Goal: Transaction & Acquisition: Purchase product/service

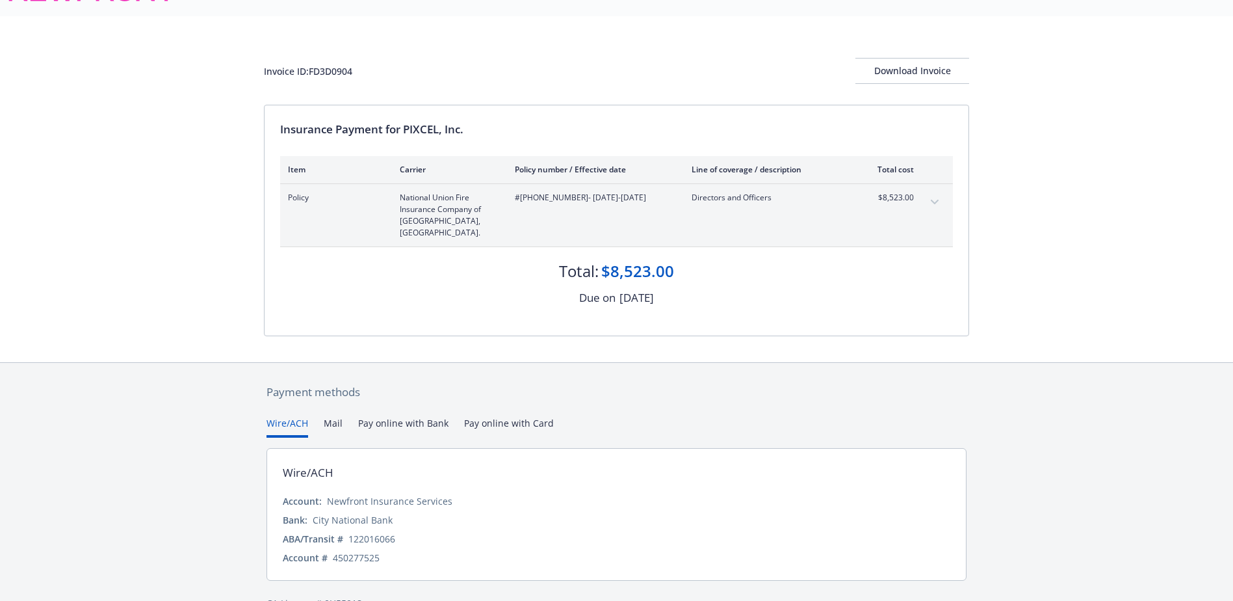
scroll to position [49, 0]
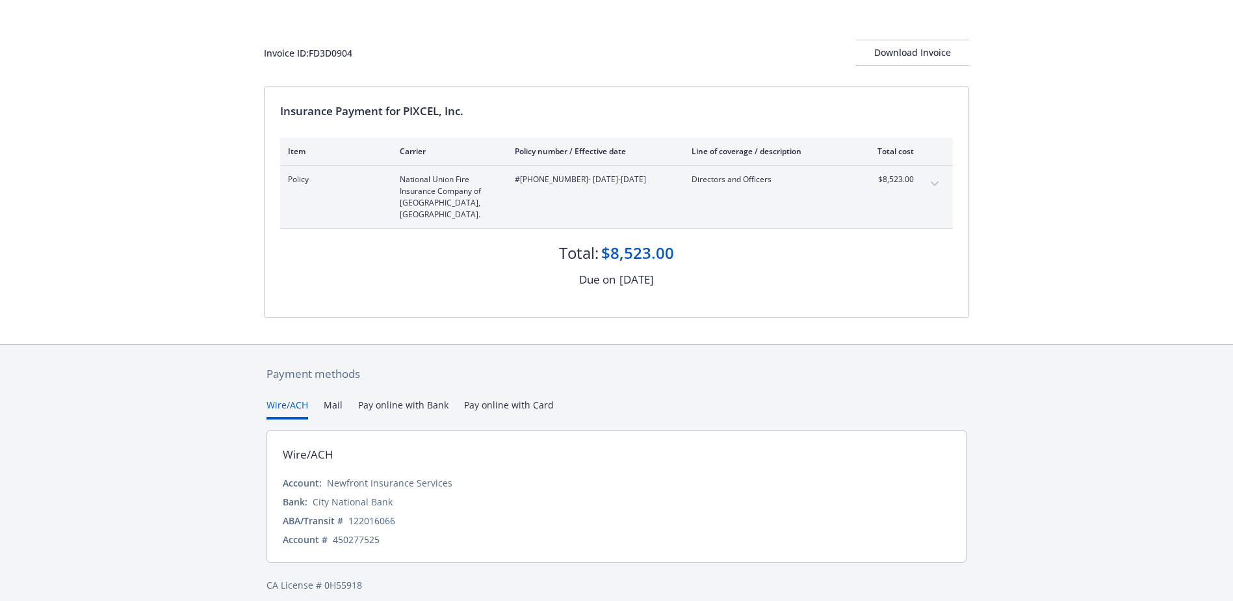
click at [408, 398] on button "Pay online with Bank" at bounding box center [403, 408] width 90 height 21
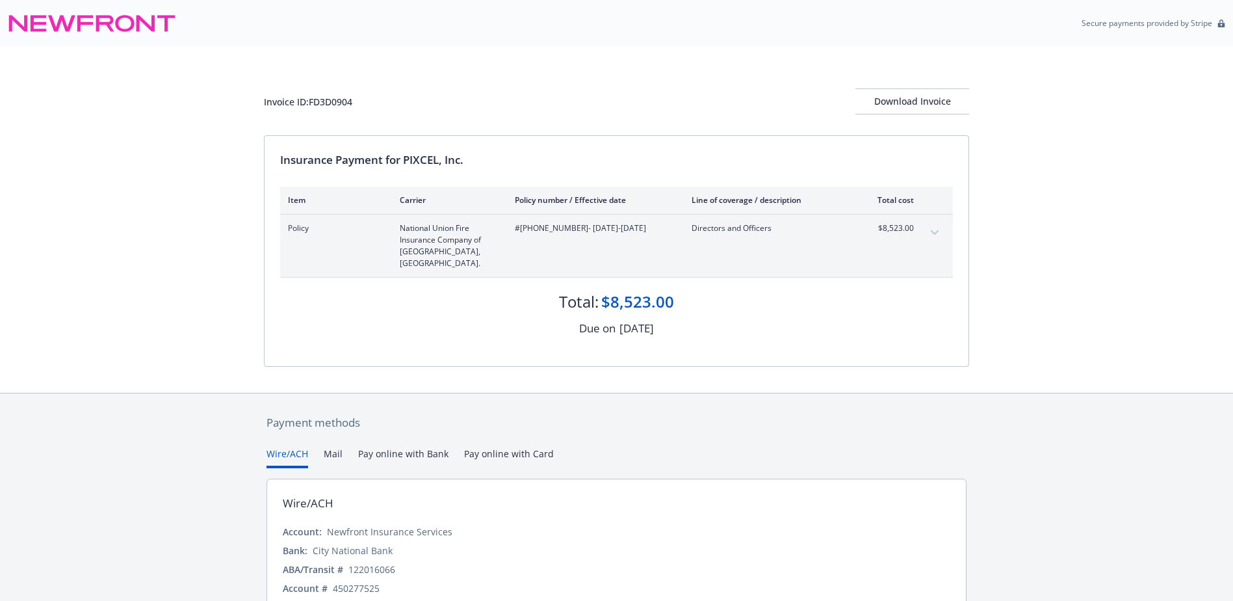
scroll to position [49, 0]
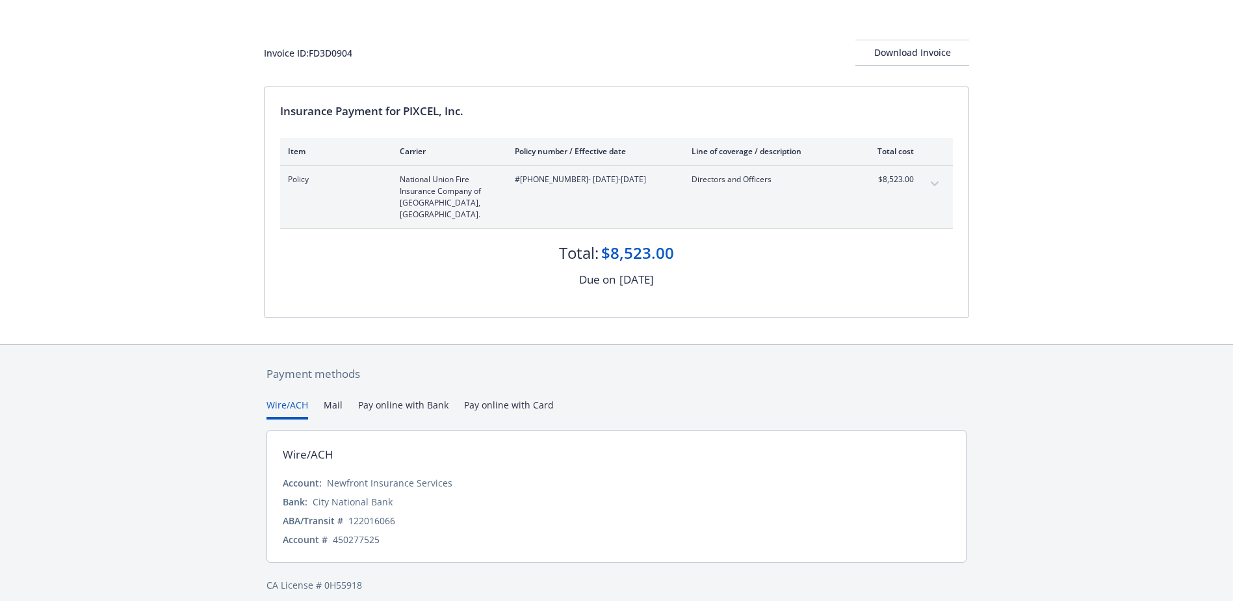
click at [400, 398] on button "Pay online with Bank" at bounding box center [403, 408] width 90 height 21
